Goal: Information Seeking & Learning: Learn about a topic

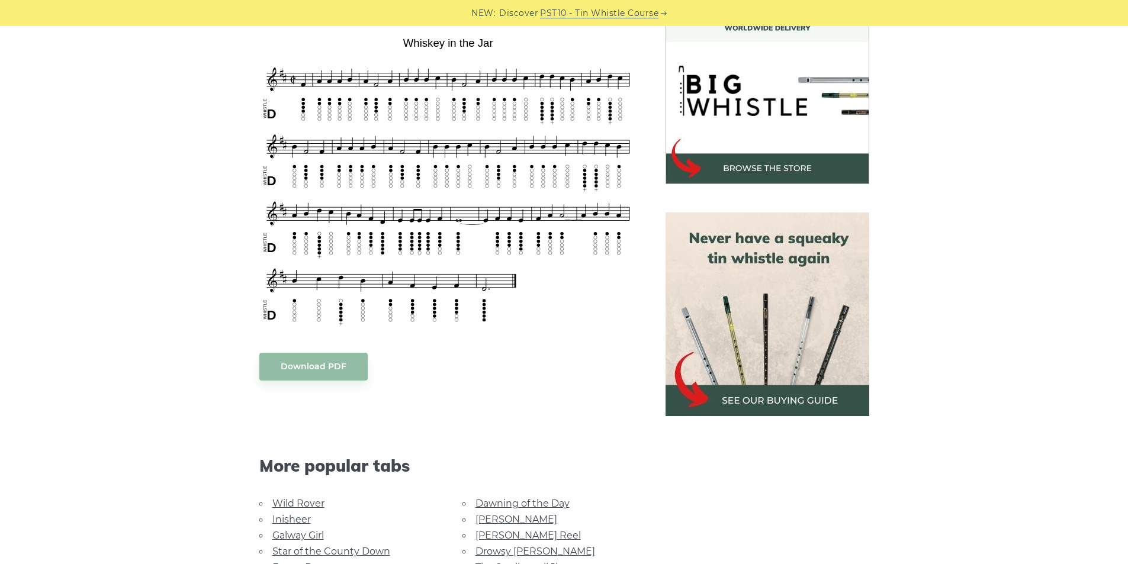
scroll to position [533, 0]
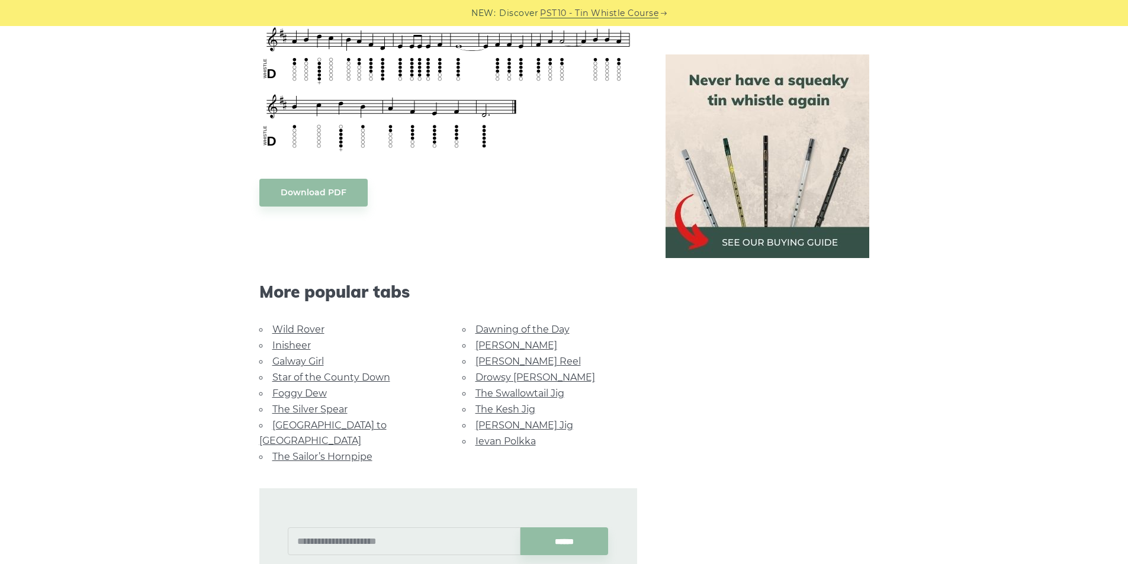
click at [314, 331] on link "Wild Rover" at bounding box center [298, 329] width 52 height 11
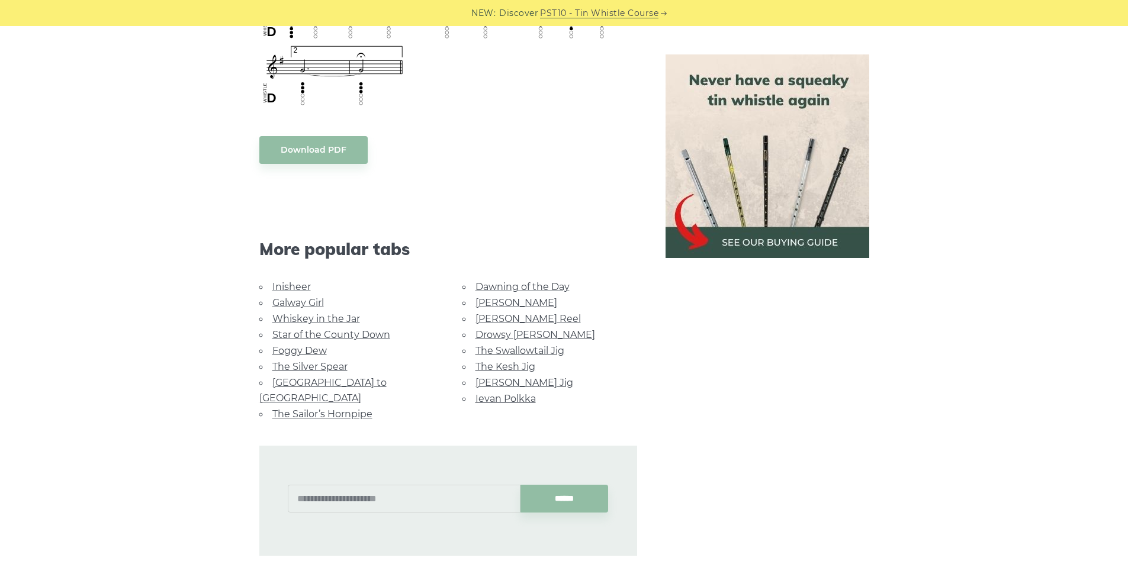
scroll to position [1007, 0]
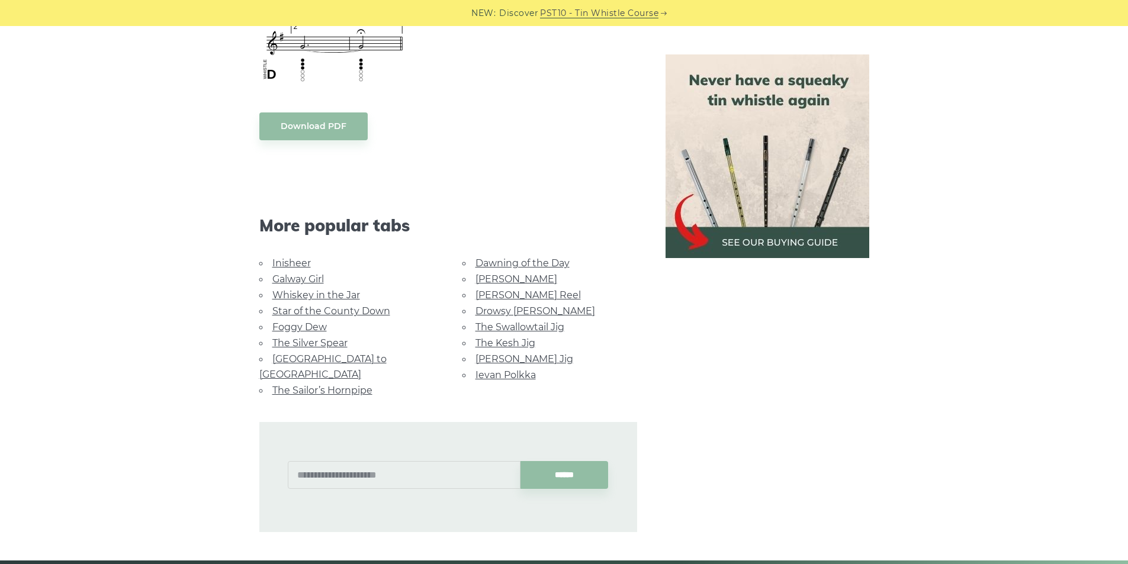
click at [298, 258] on link "Inisheer" at bounding box center [291, 263] width 38 height 11
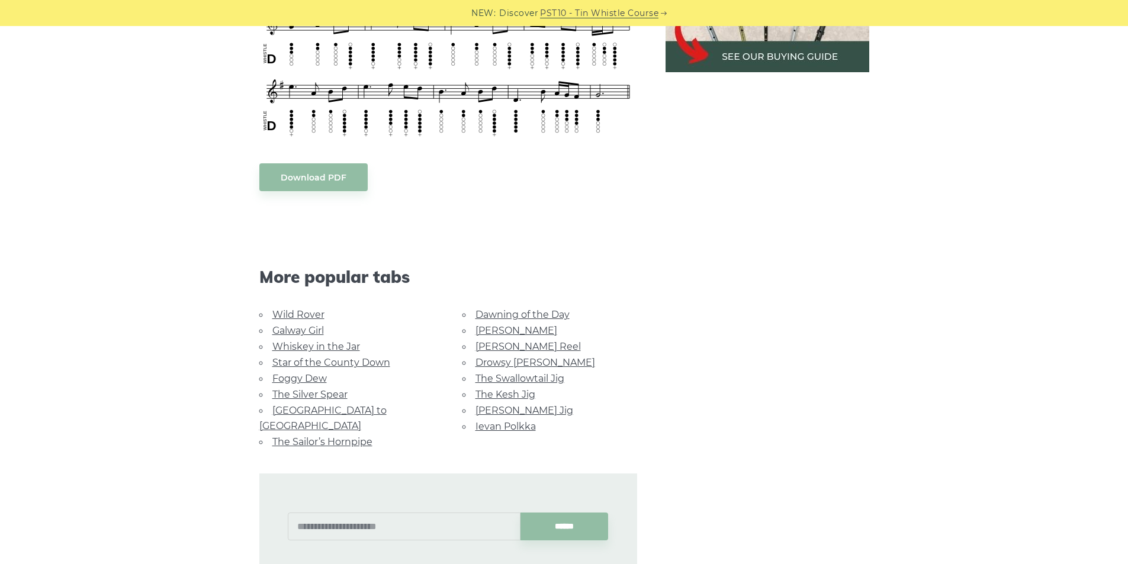
scroll to position [711, 0]
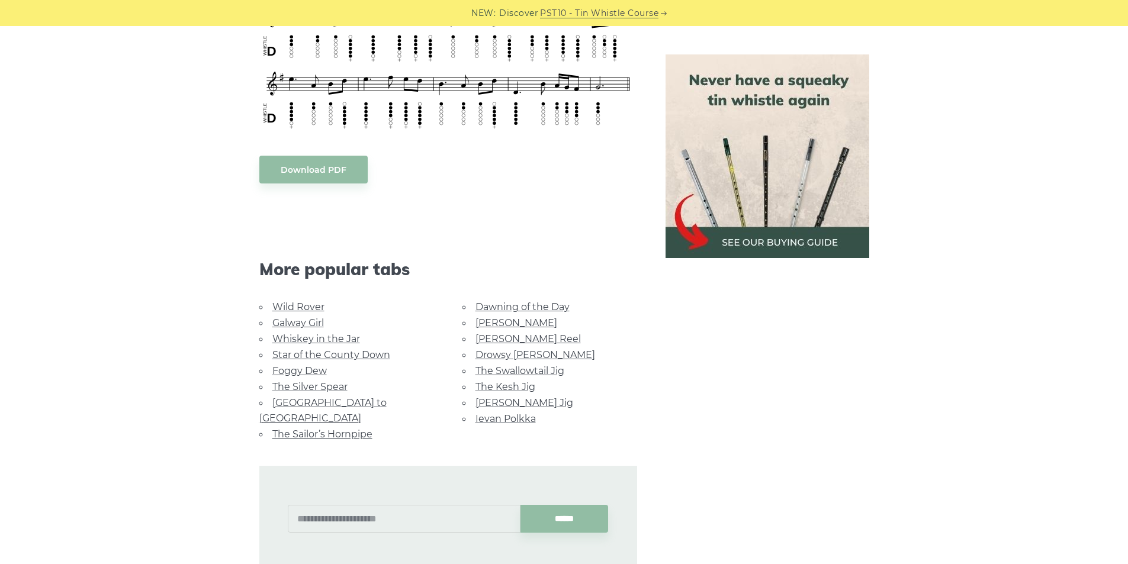
click at [324, 349] on link "Star of the County Down" at bounding box center [331, 354] width 118 height 11
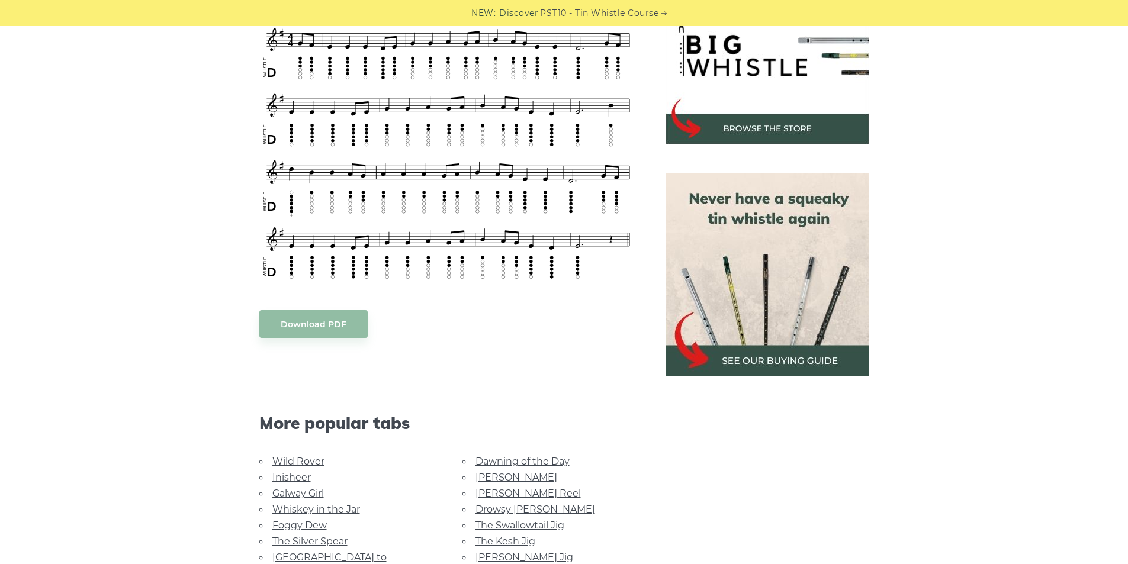
scroll to position [592, 0]
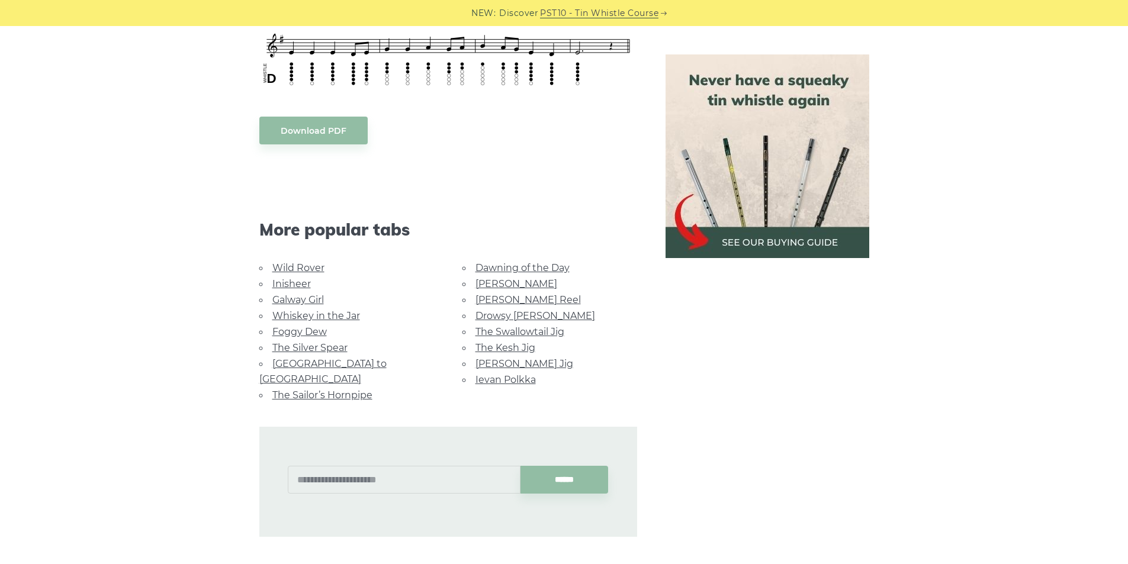
click at [310, 329] on link "Foggy Dew" at bounding box center [299, 331] width 54 height 11
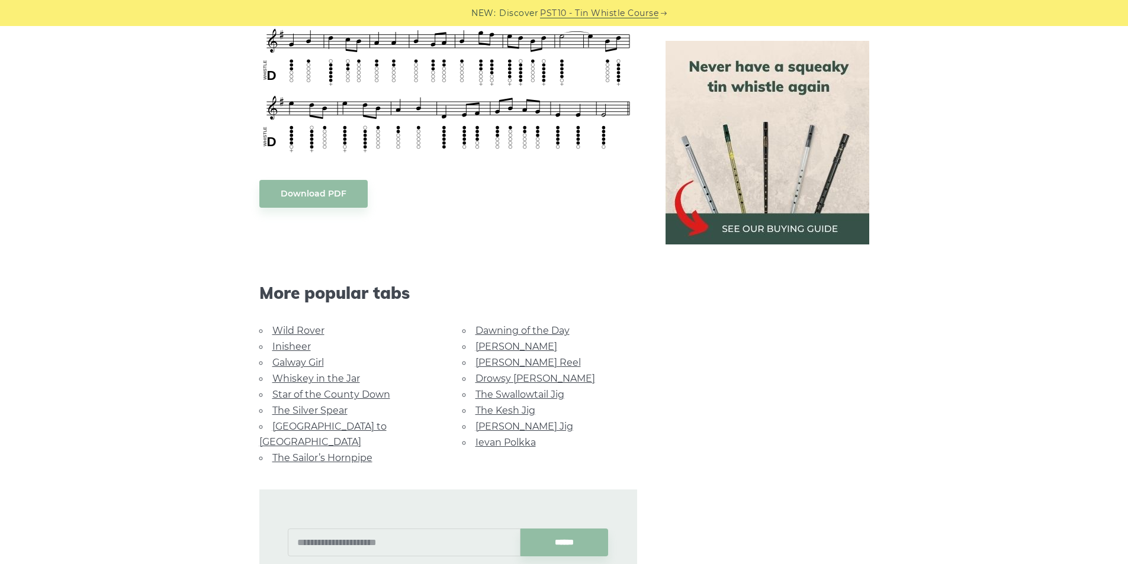
scroll to position [533, 0]
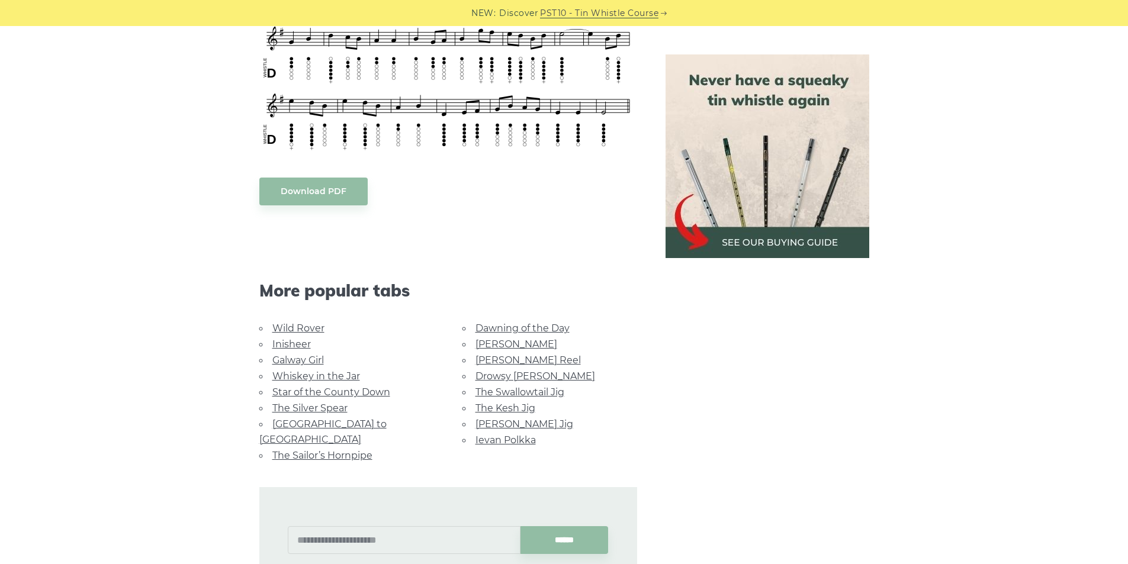
click at [293, 423] on link "[GEOGRAPHIC_DATA] to [GEOGRAPHIC_DATA]" at bounding box center [322, 432] width 127 height 27
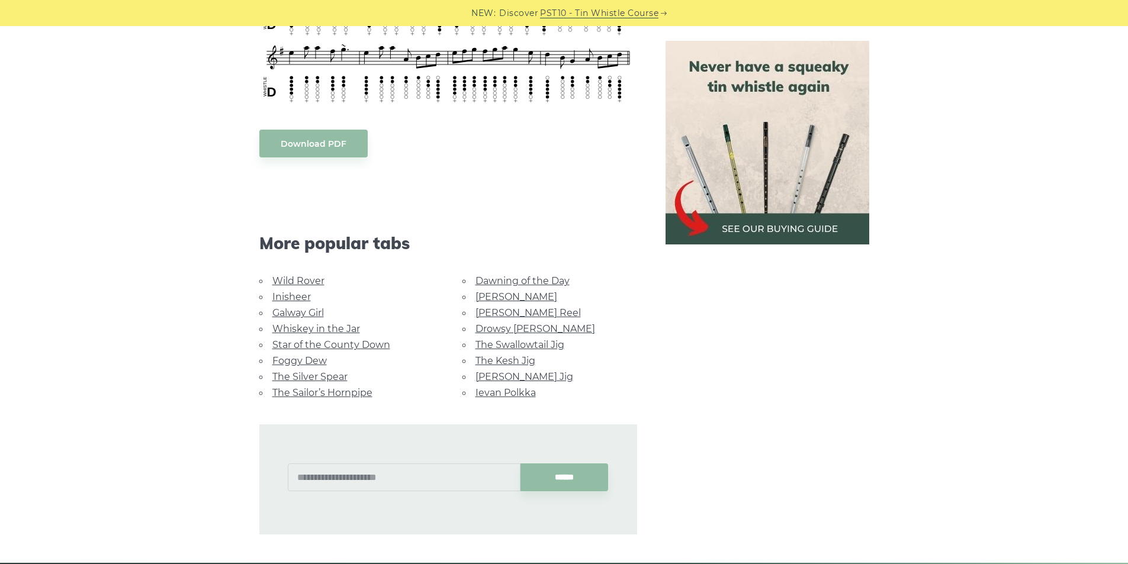
scroll to position [533, 0]
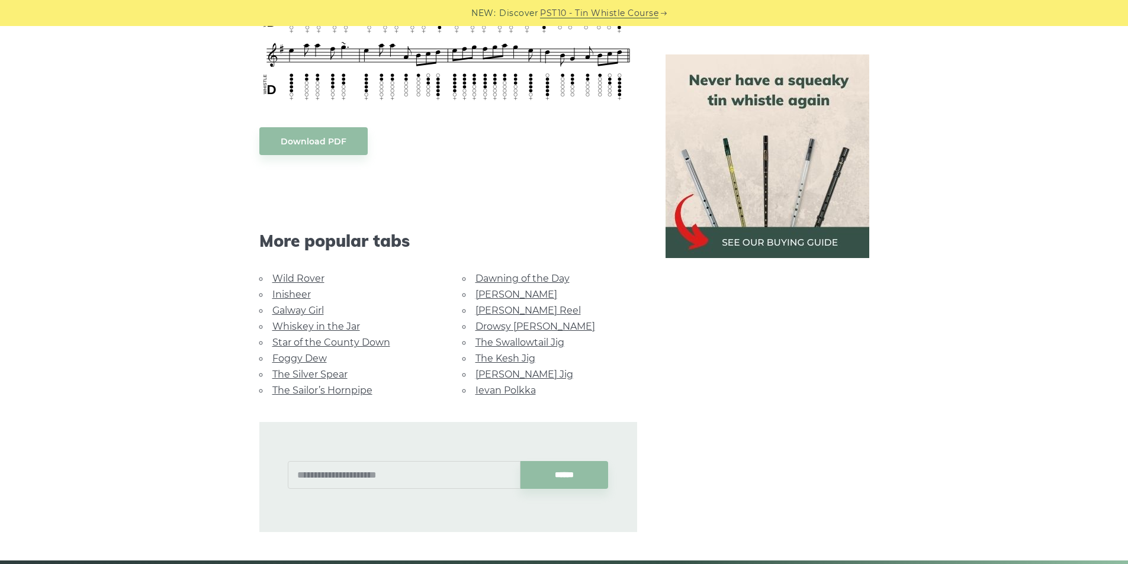
click at [513, 353] on link "The Kesh Jig" at bounding box center [505, 358] width 60 height 11
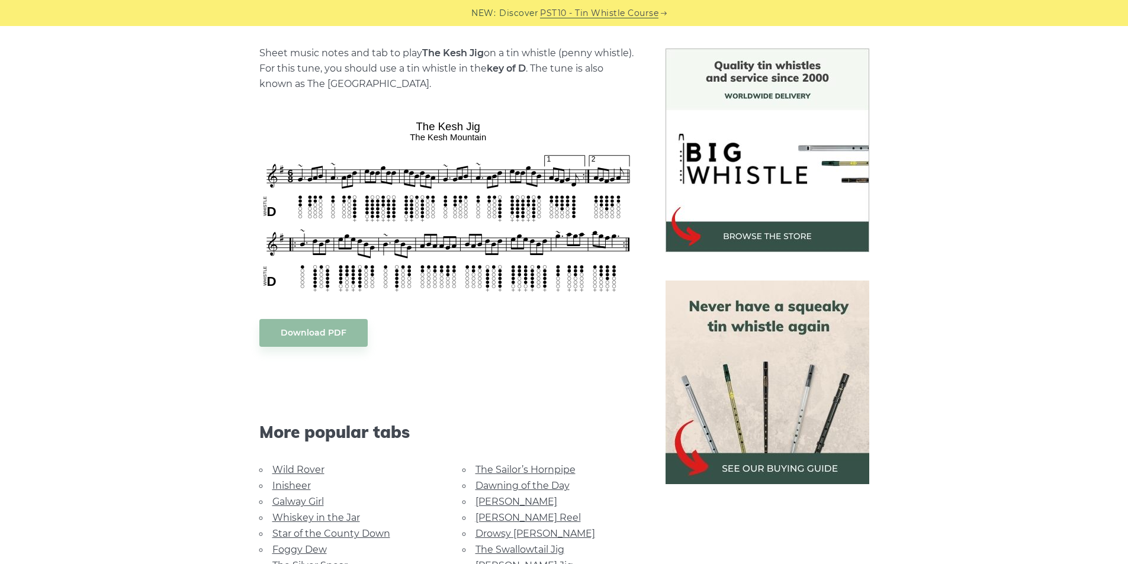
scroll to position [355, 0]
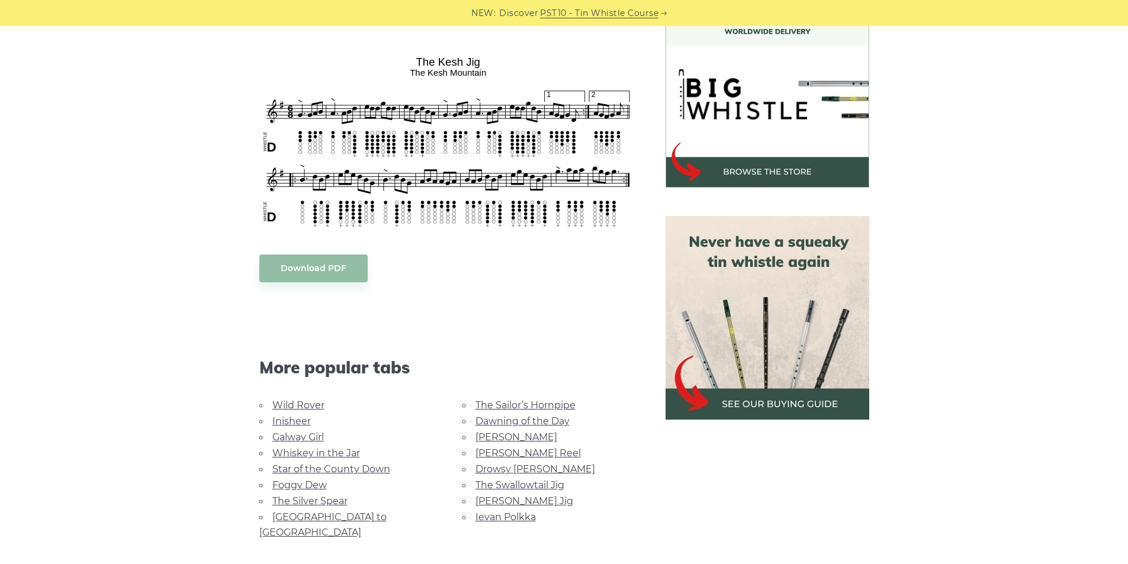
click at [560, 403] on link "The Sailor’s Hornpipe" at bounding box center [525, 405] width 100 height 11
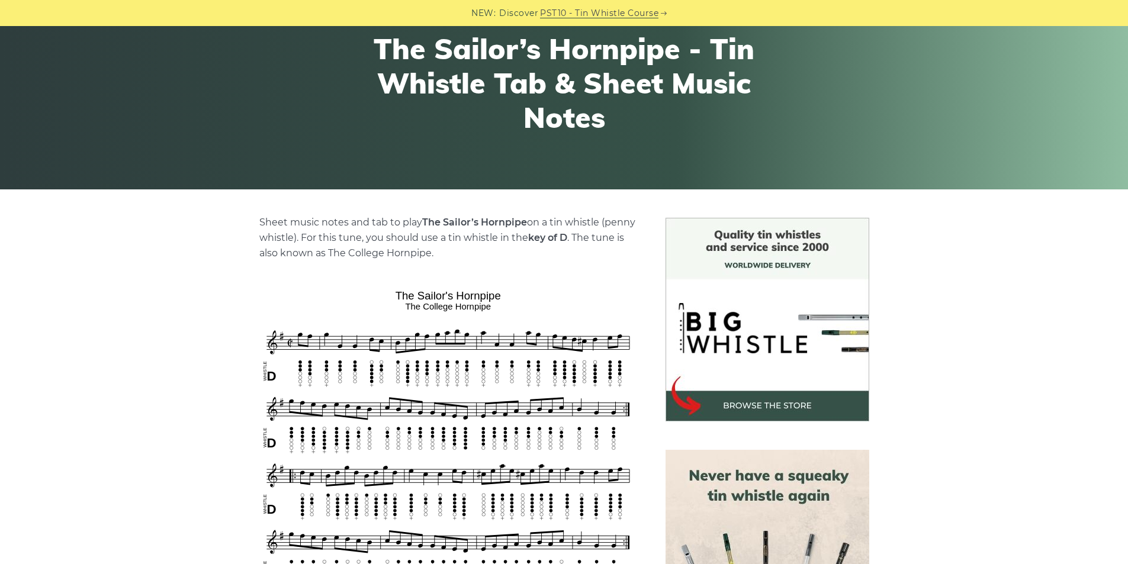
scroll to position [296, 0]
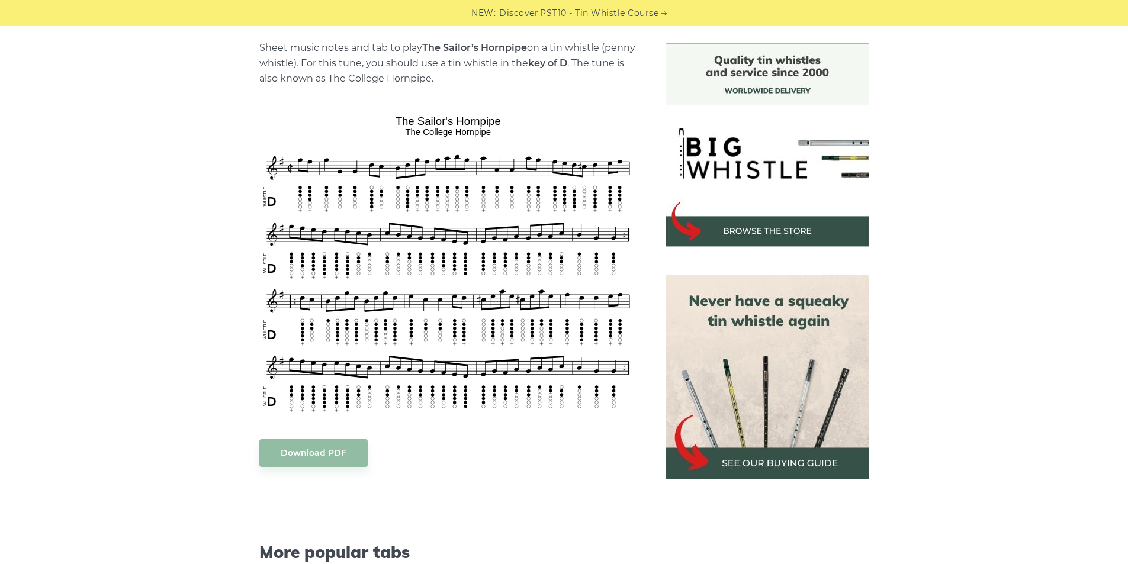
click at [542, 564] on div "More popular tabs" at bounding box center [448, 536] width 406 height 91
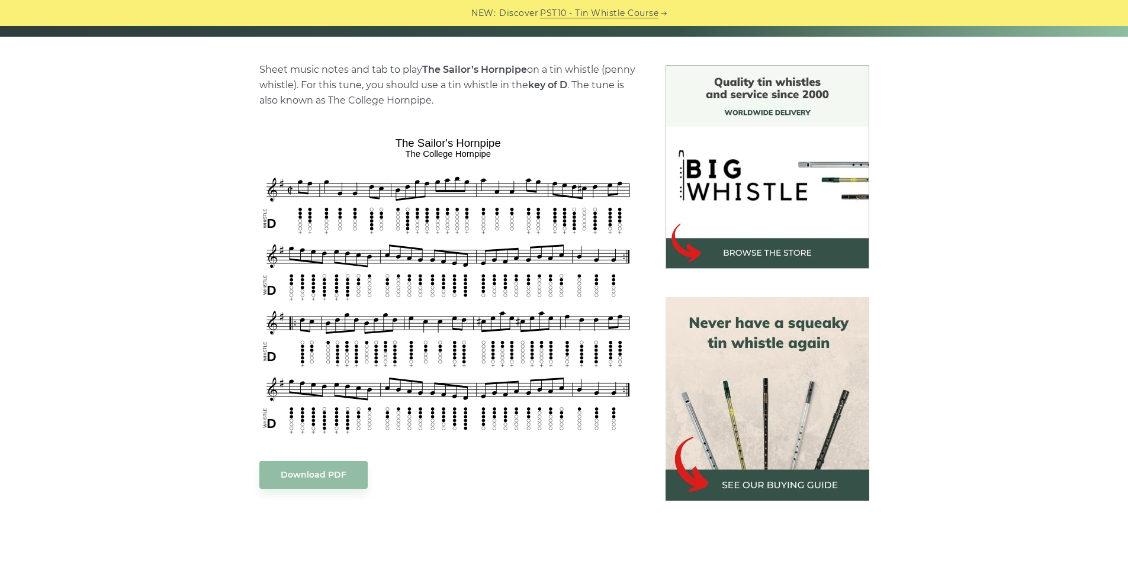
scroll to position [0, 0]
